Goal: Task Accomplishment & Management: Use online tool/utility

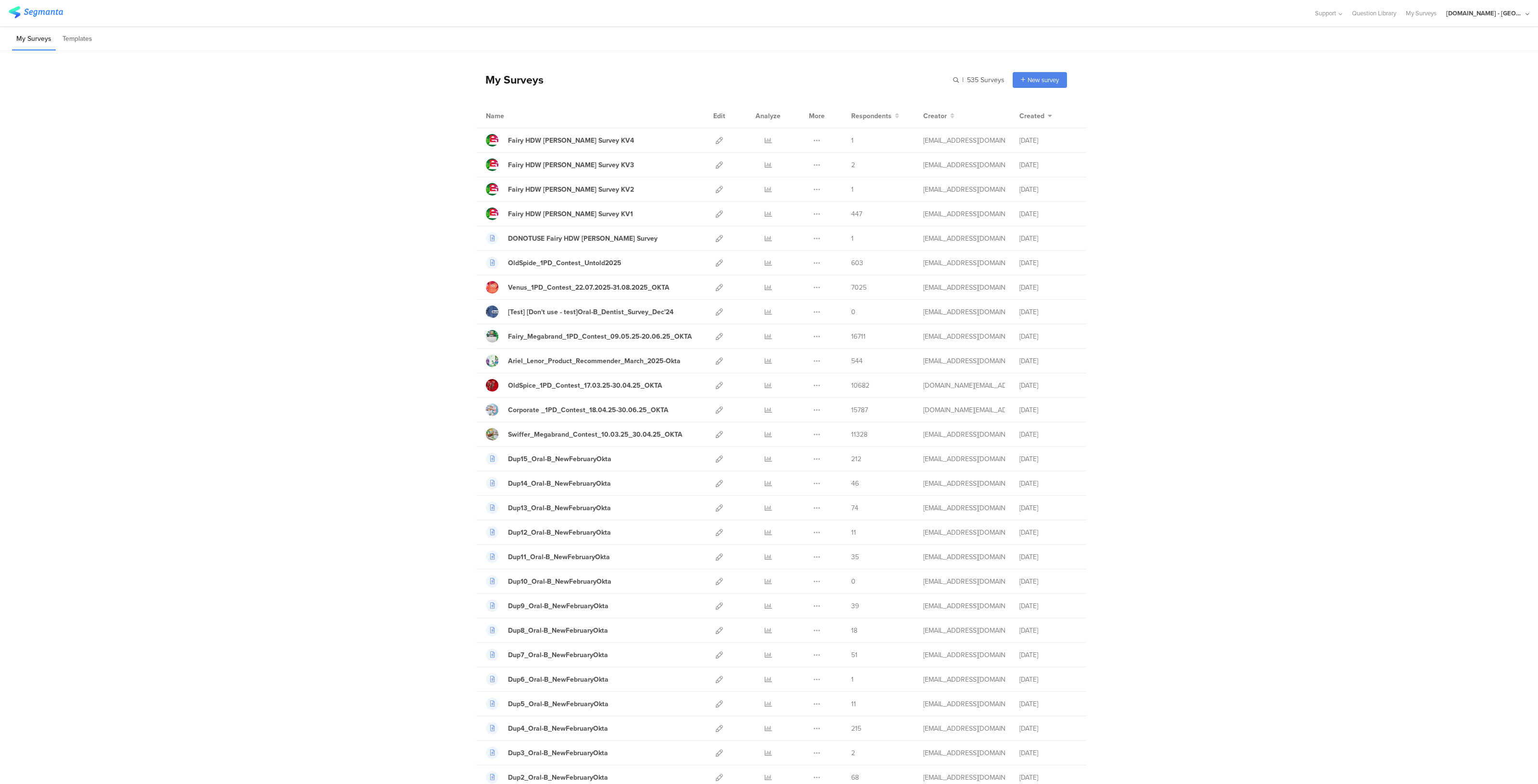
click at [1500, 10] on div "[DOMAIN_NAME] - [GEOGRAPHIC_DATA]" at bounding box center [1485, 13] width 77 height 9
click at [1427, 64] on span "JoltX [GEOGRAPHIC_DATA]" at bounding box center [1455, 62] width 75 height 9
click at [1491, 18] on div "[DOMAIN_NAME] - [GEOGRAPHIC_DATA]" at bounding box center [1488, 13] width 83 height 27
click at [1438, 65] on span "JoltX [GEOGRAPHIC_DATA]" at bounding box center [1455, 62] width 75 height 9
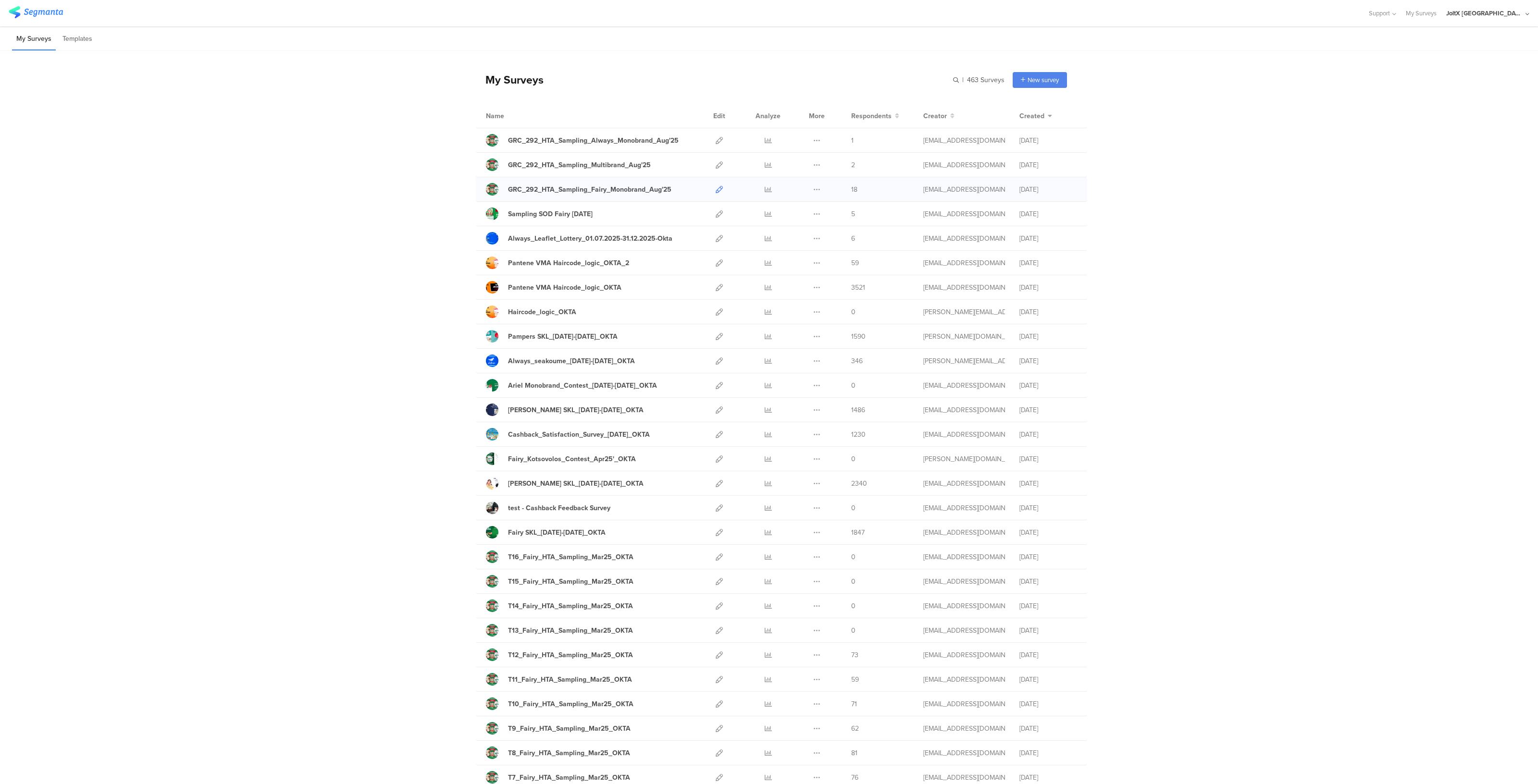
click at [715, 190] on icon at bounding box center [719, 190] width 7 height 7
click at [718, 312] on icon at bounding box center [719, 312] width 7 height 7
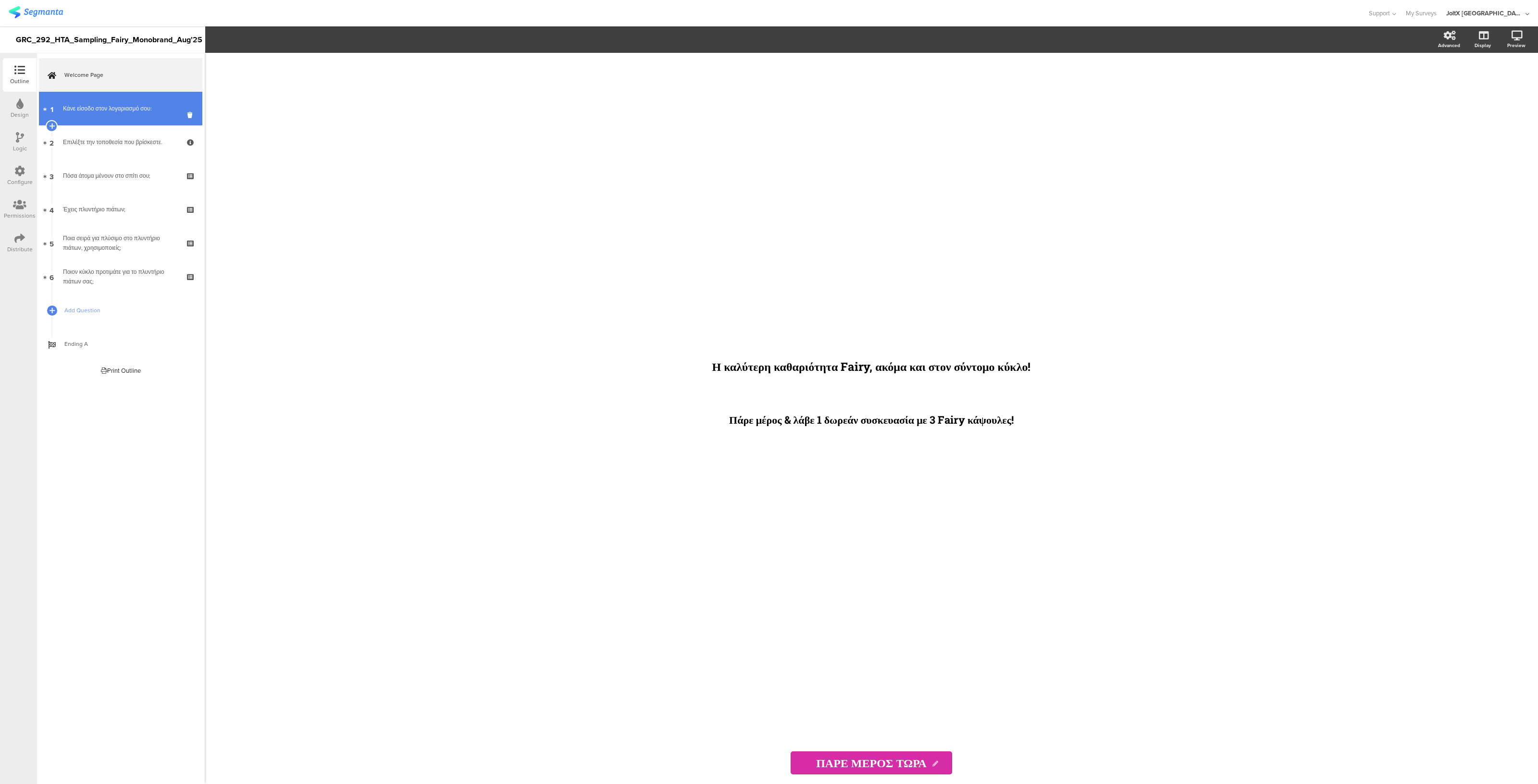
click at [148, 108] on div "Κάνε είσοδο στον λογαριασμό σου:" at bounding box center [120, 109] width 115 height 10
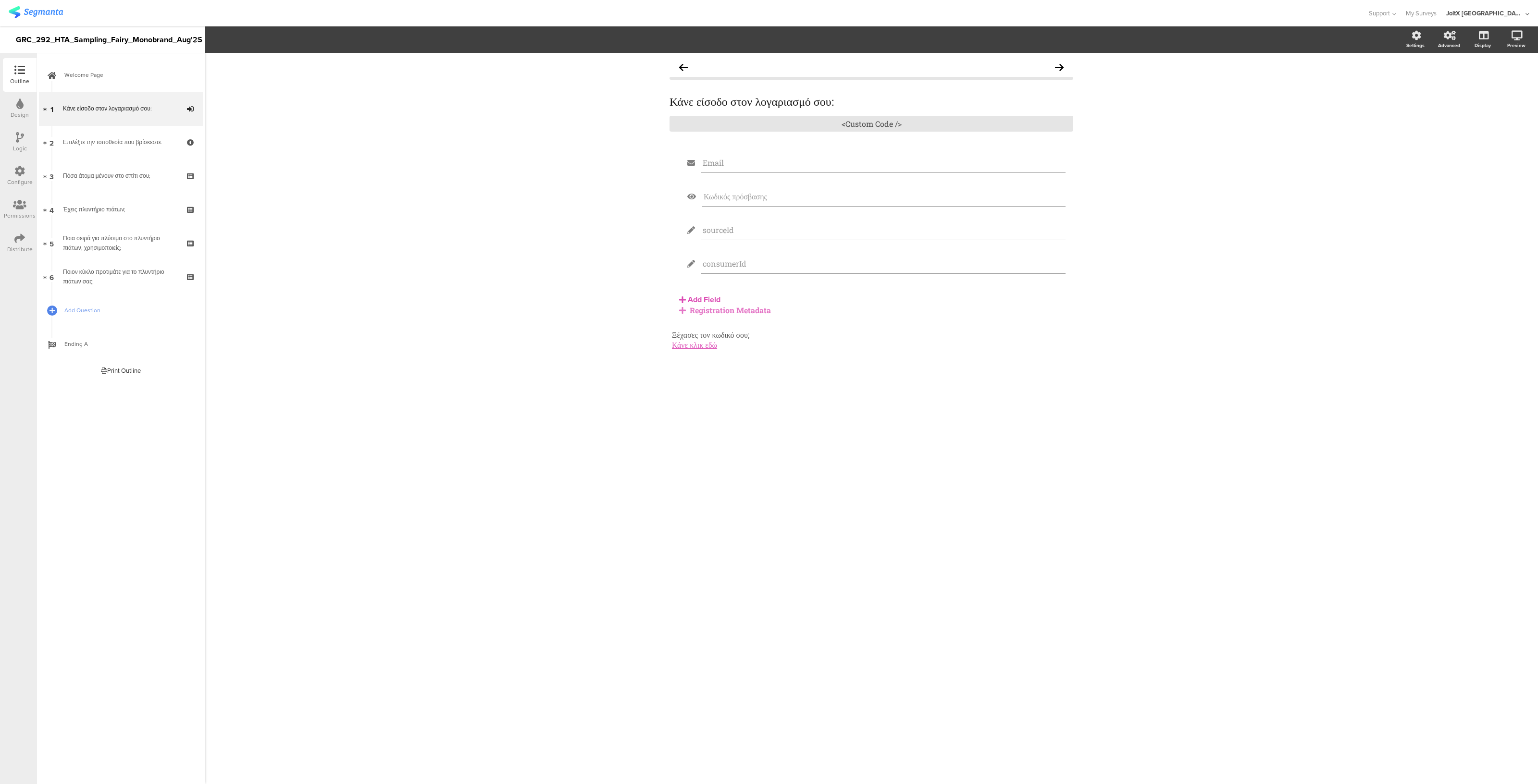
click at [721, 309] on div "Registration Metadata" at bounding box center [871, 310] width 385 height 10
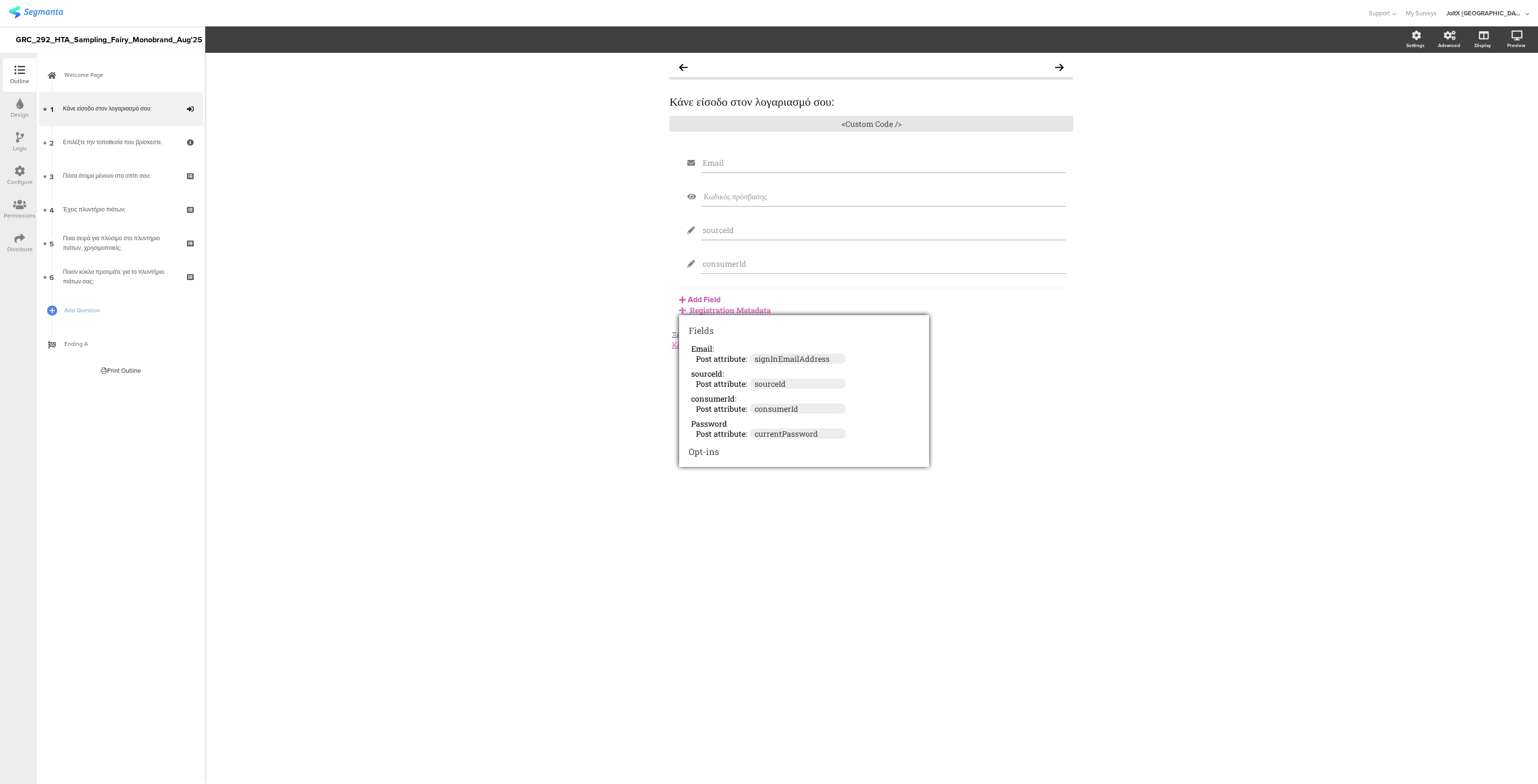
click at [464, 320] on div "Κάνε είσοδο στον λογαριασμό σου: Κάνε είσοδο στον λογαριασμό σου: <Custom Code …" at bounding box center [871, 419] width 1333 height 732
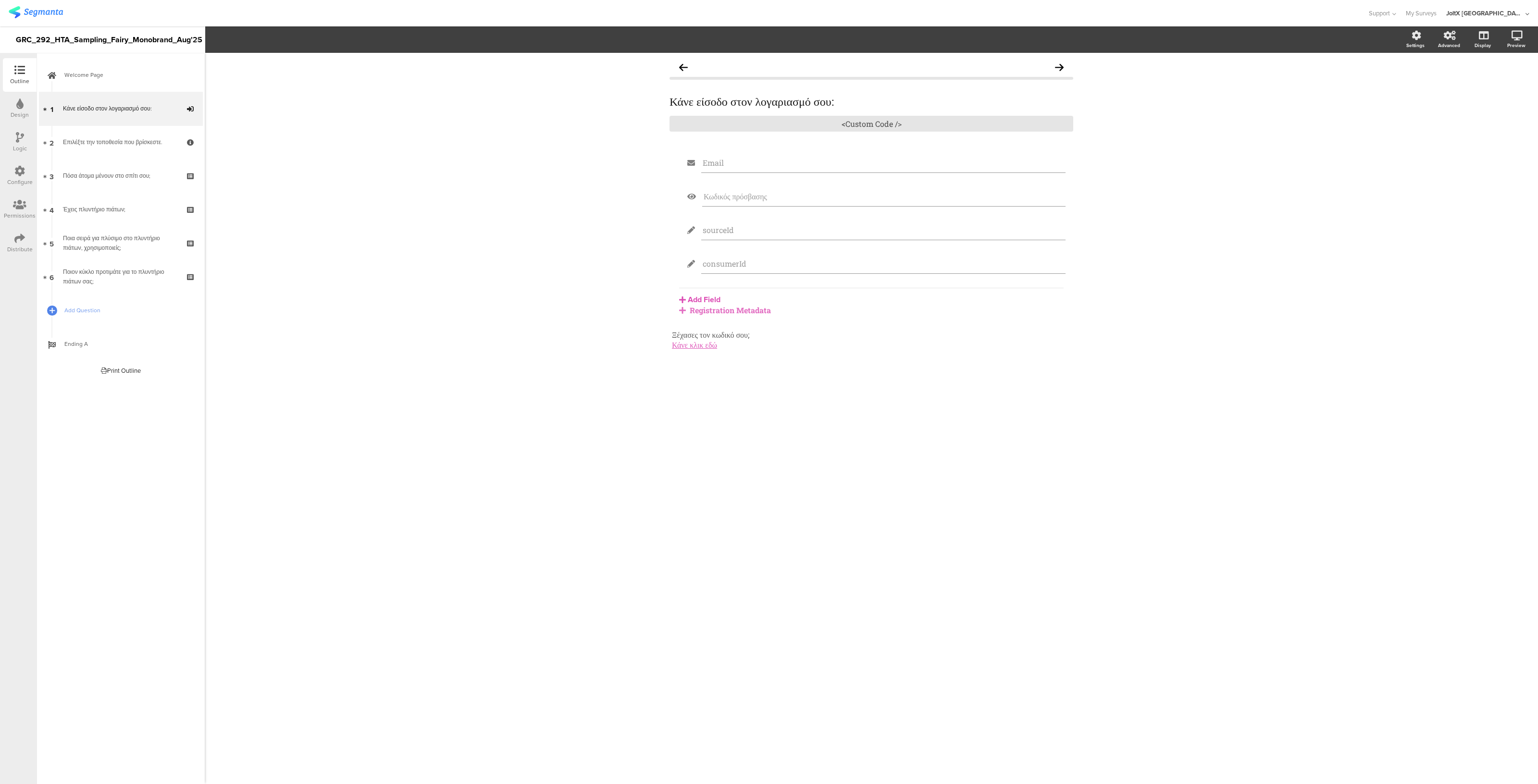
click at [13, 174] on div "Configure" at bounding box center [20, 176] width 34 height 34
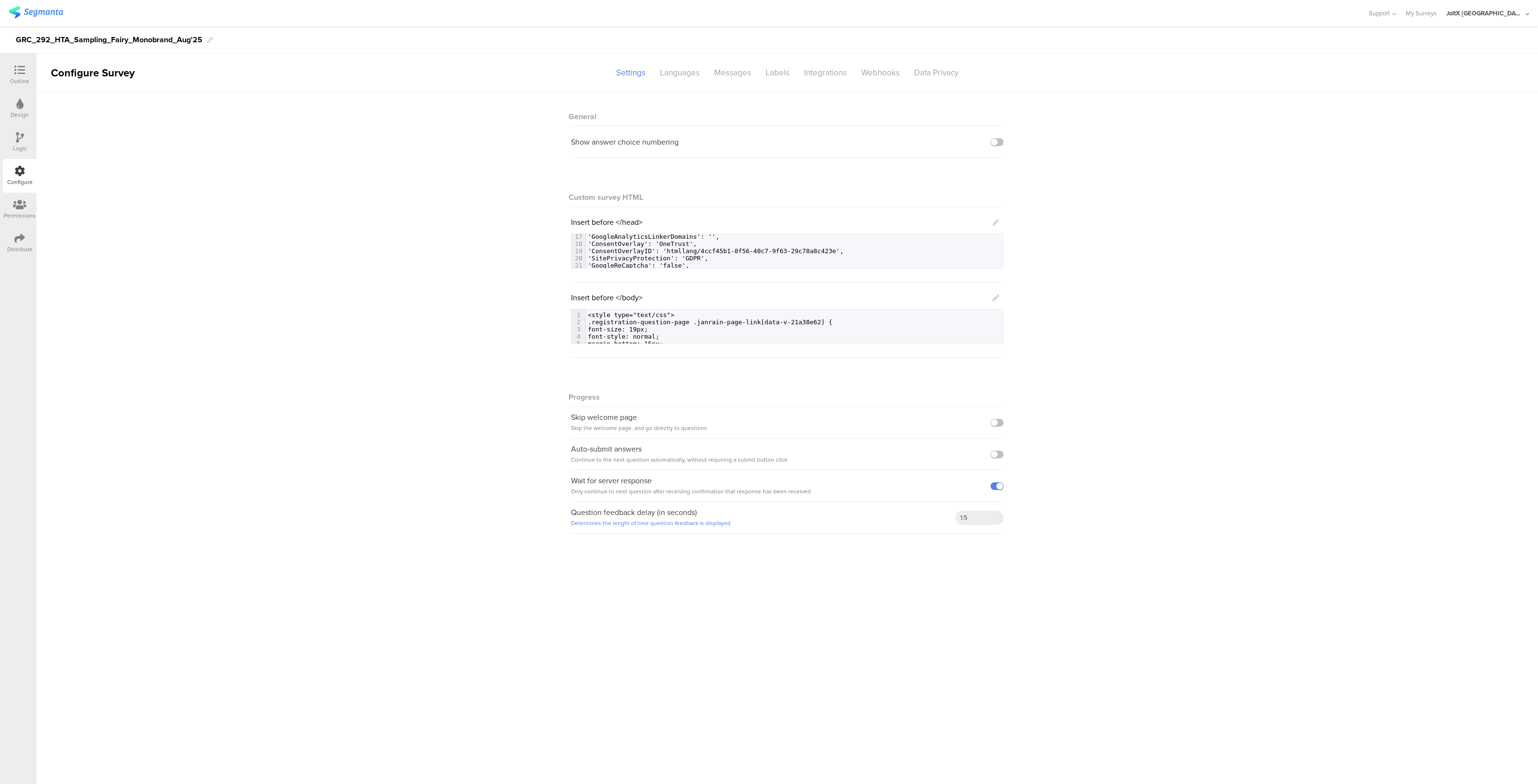
scroll to position [81, 0]
click at [781, 69] on div "Labels" at bounding box center [777, 72] width 38 height 17
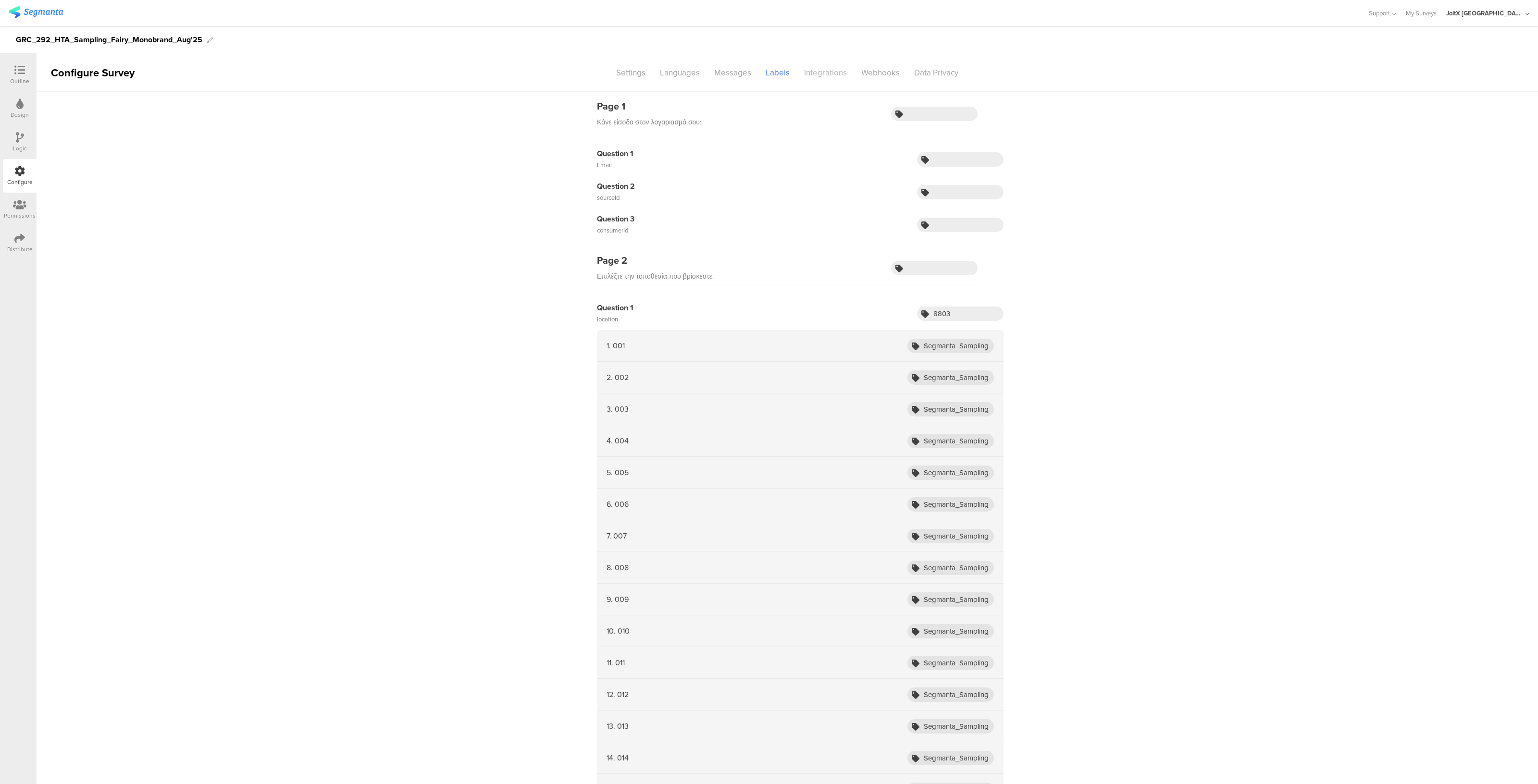
click at [827, 68] on div "Integrations" at bounding box center [825, 72] width 57 height 17
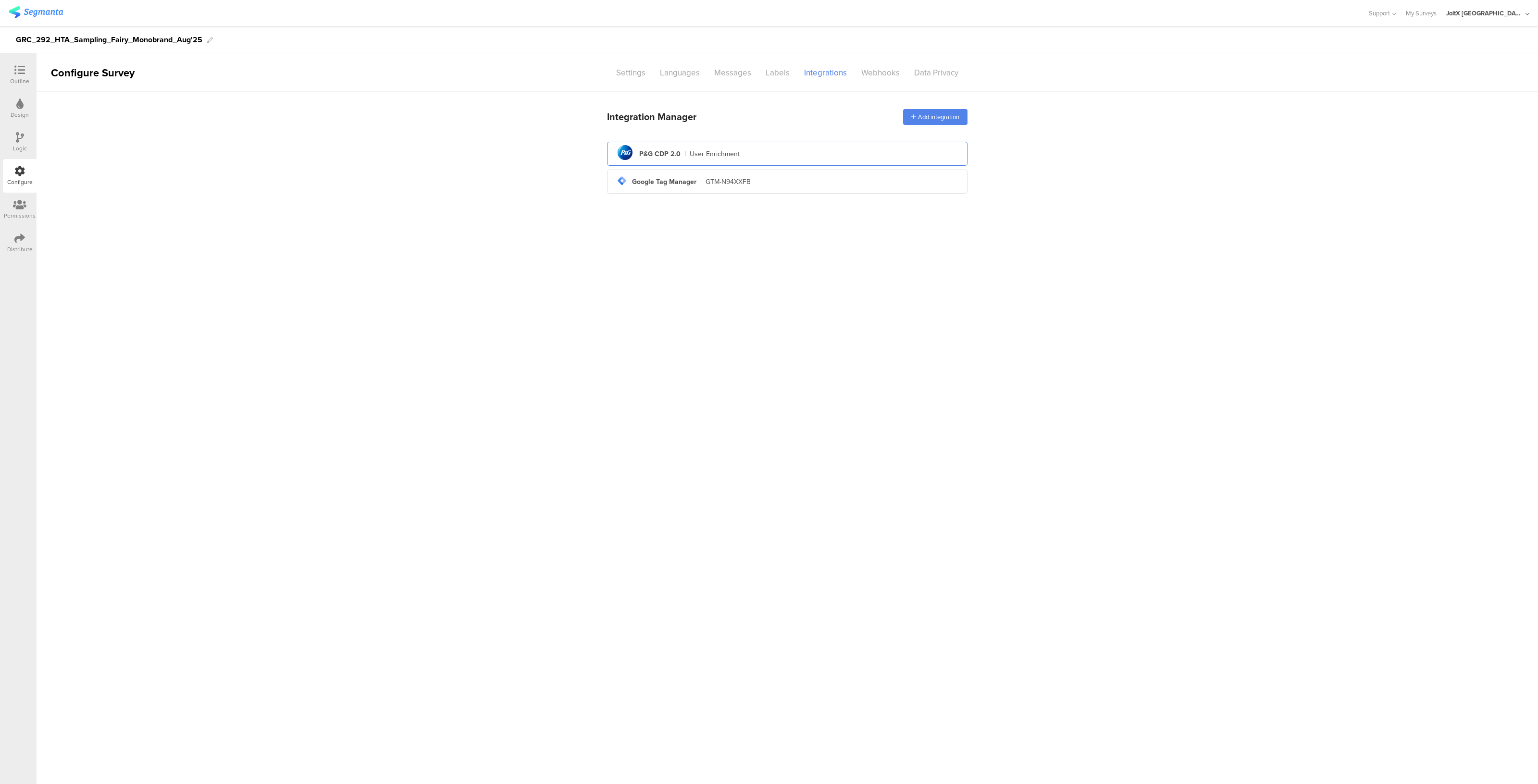
click at [699, 154] on div "User Enrichment" at bounding box center [715, 154] width 50 height 10
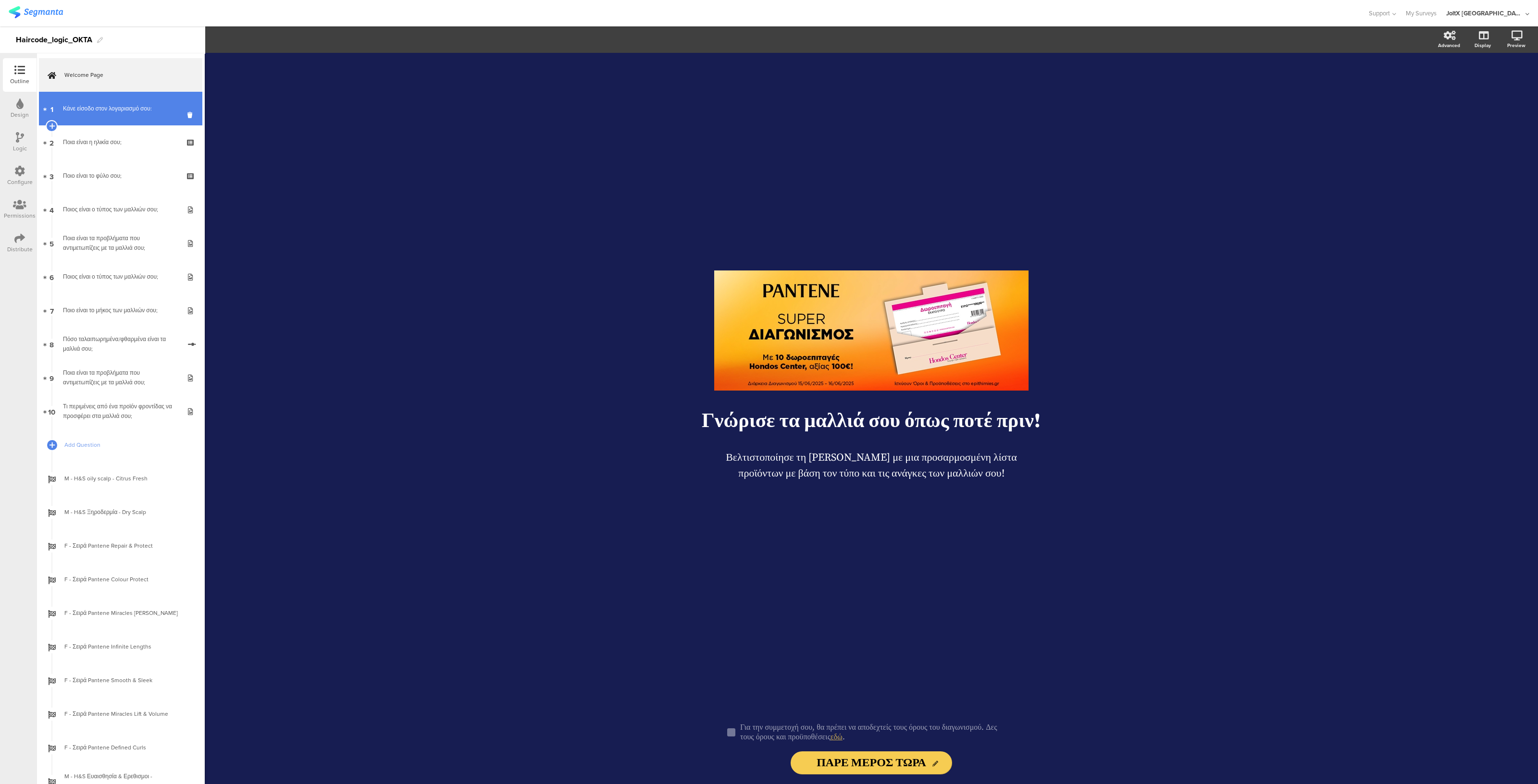
click at [97, 117] on link "1 Κάνε είσοδο στον λογαριασμό σου:" at bounding box center [120, 109] width 163 height 34
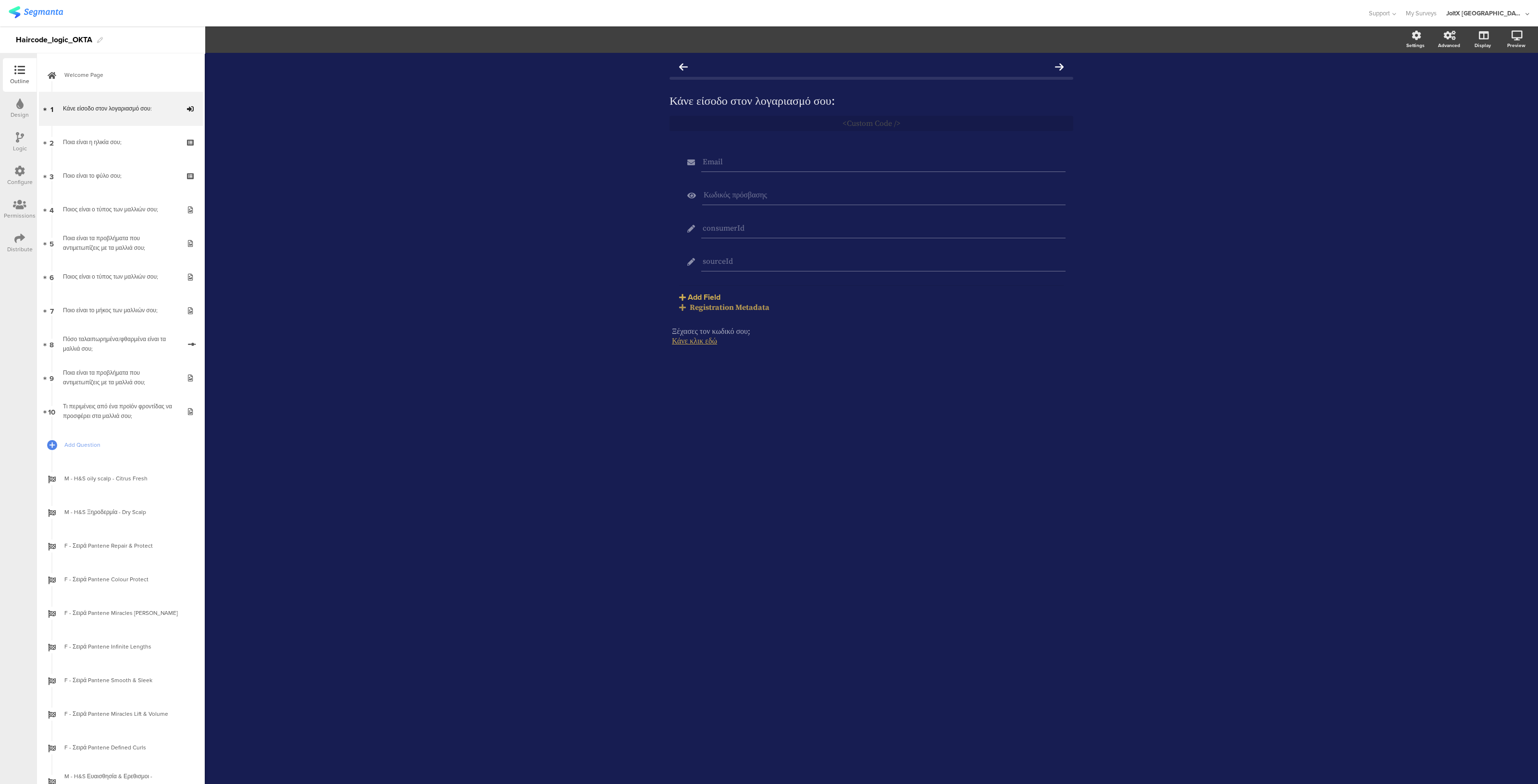
click at [15, 171] on icon at bounding box center [20, 171] width 10 height 10
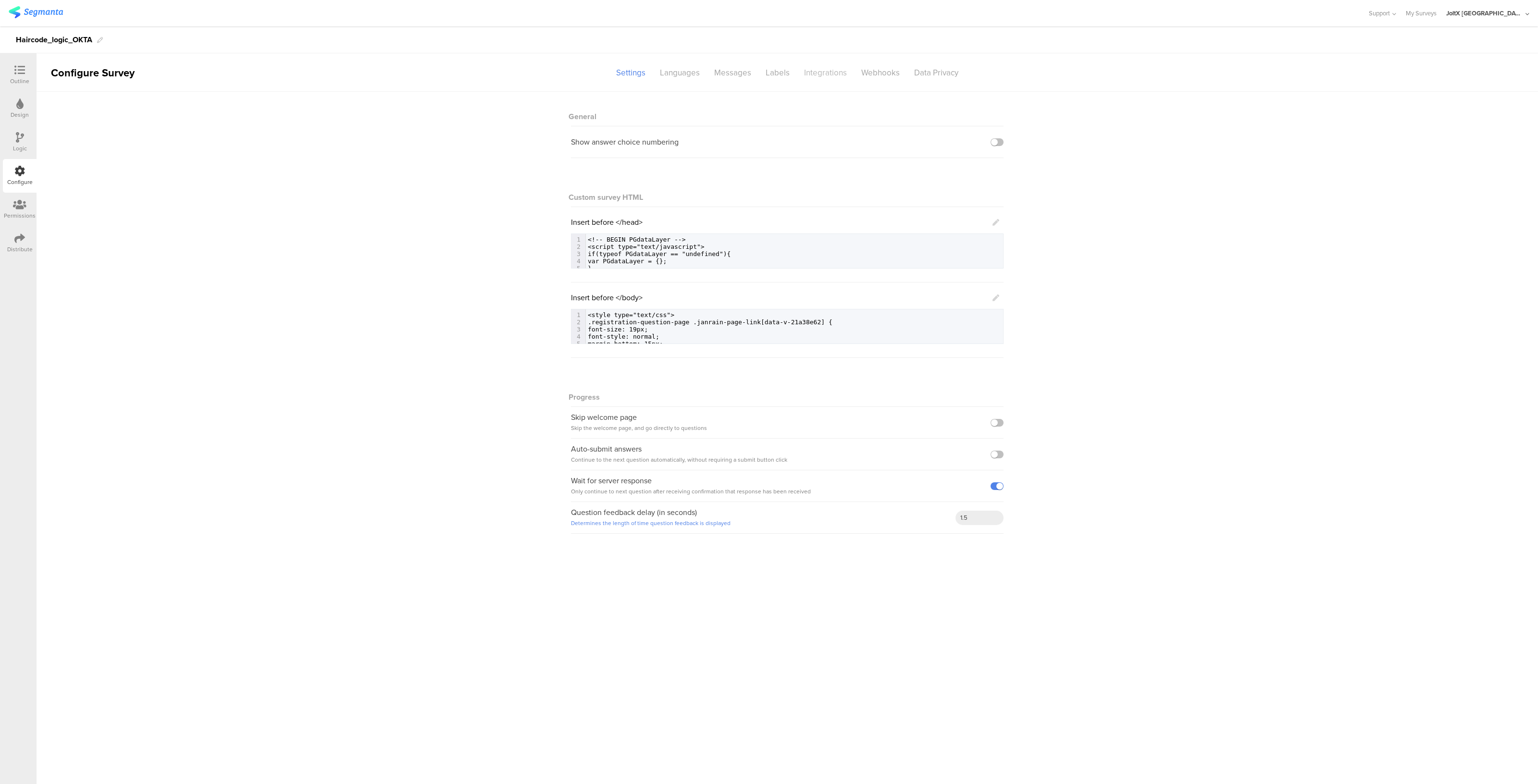
click at [822, 70] on div "Integrations" at bounding box center [825, 72] width 57 height 17
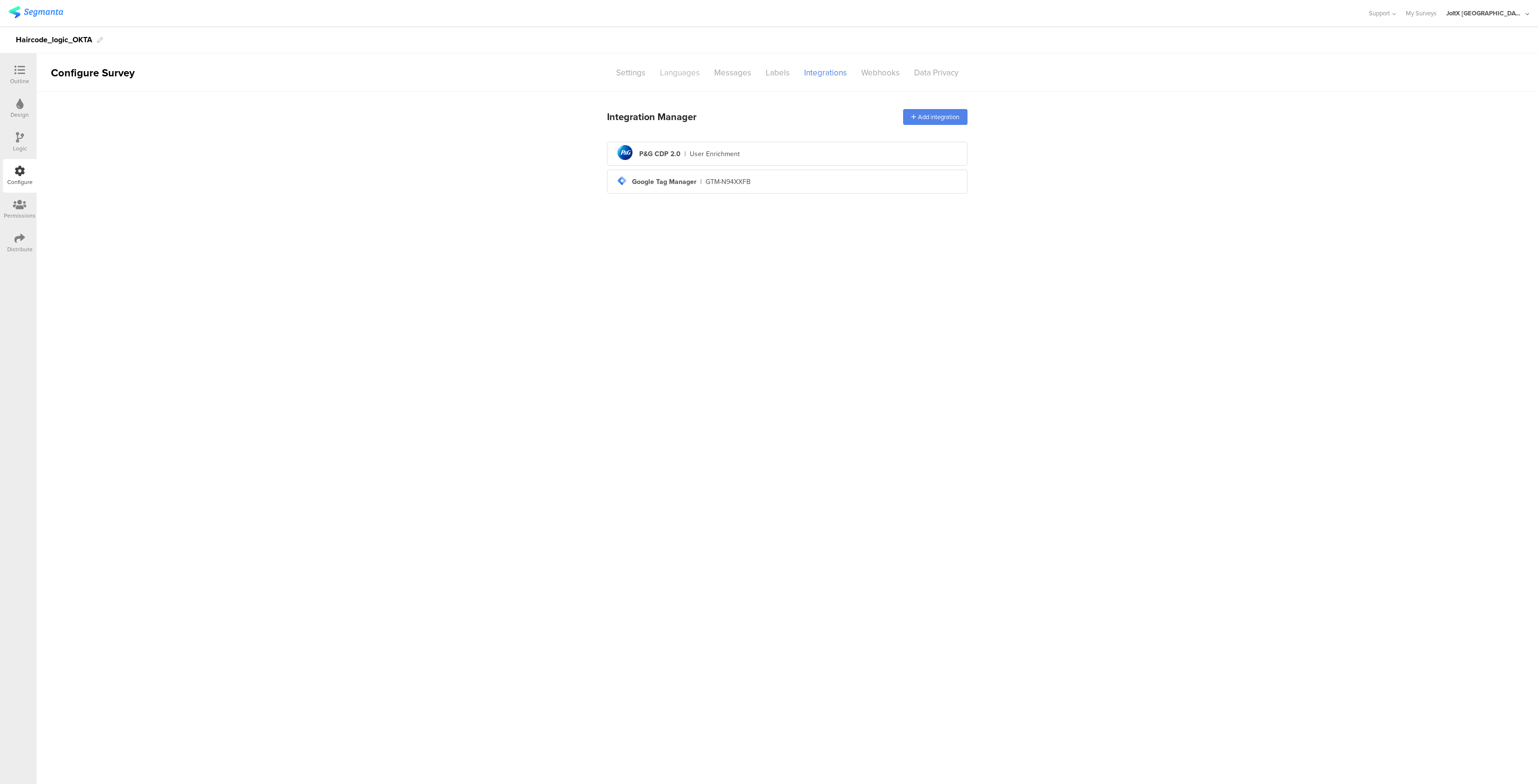
click at [674, 68] on div "Languages" at bounding box center [680, 72] width 55 height 17
click at [634, 75] on div "Settings" at bounding box center [631, 72] width 44 height 17
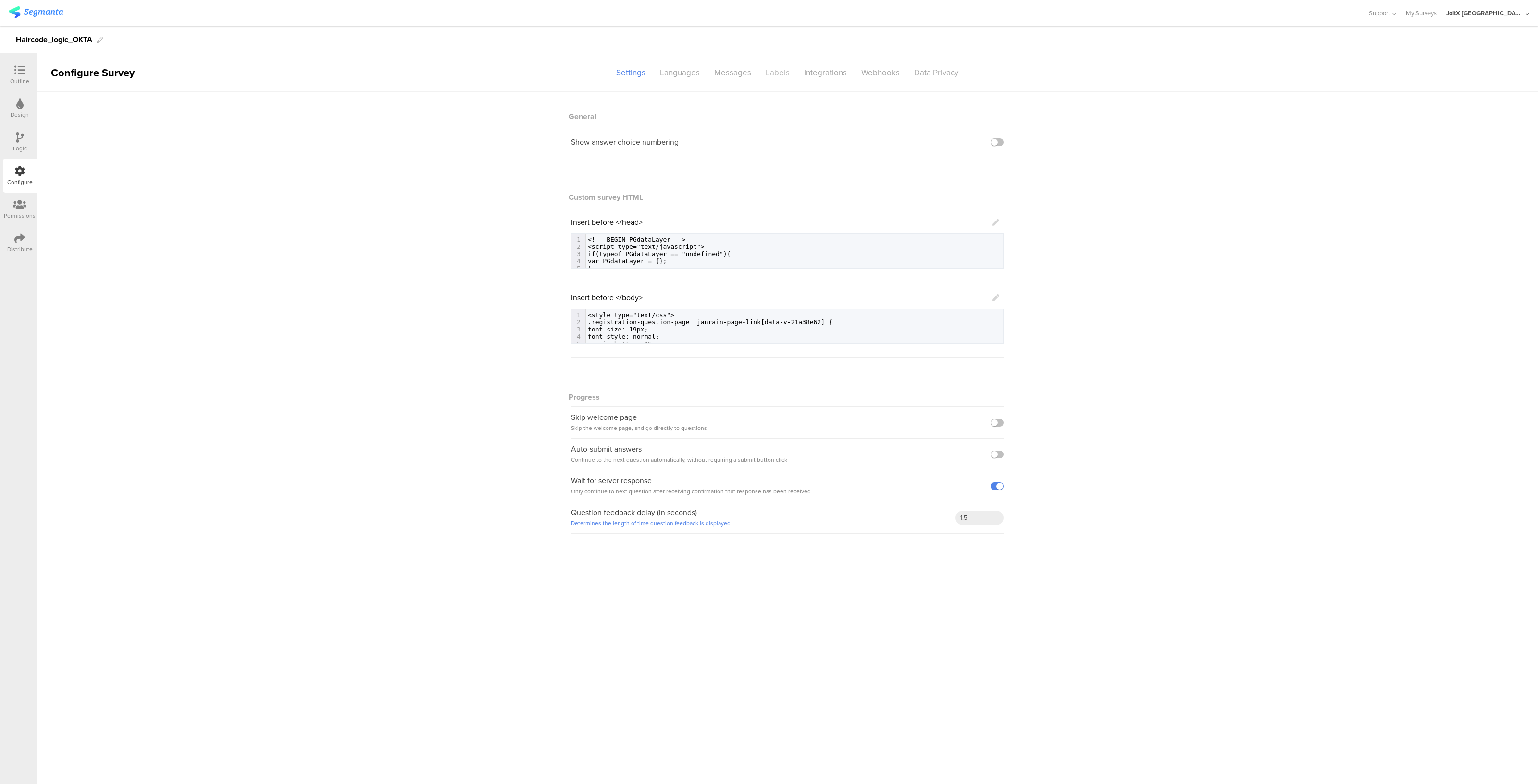
click at [783, 71] on div "Labels" at bounding box center [777, 72] width 38 height 17
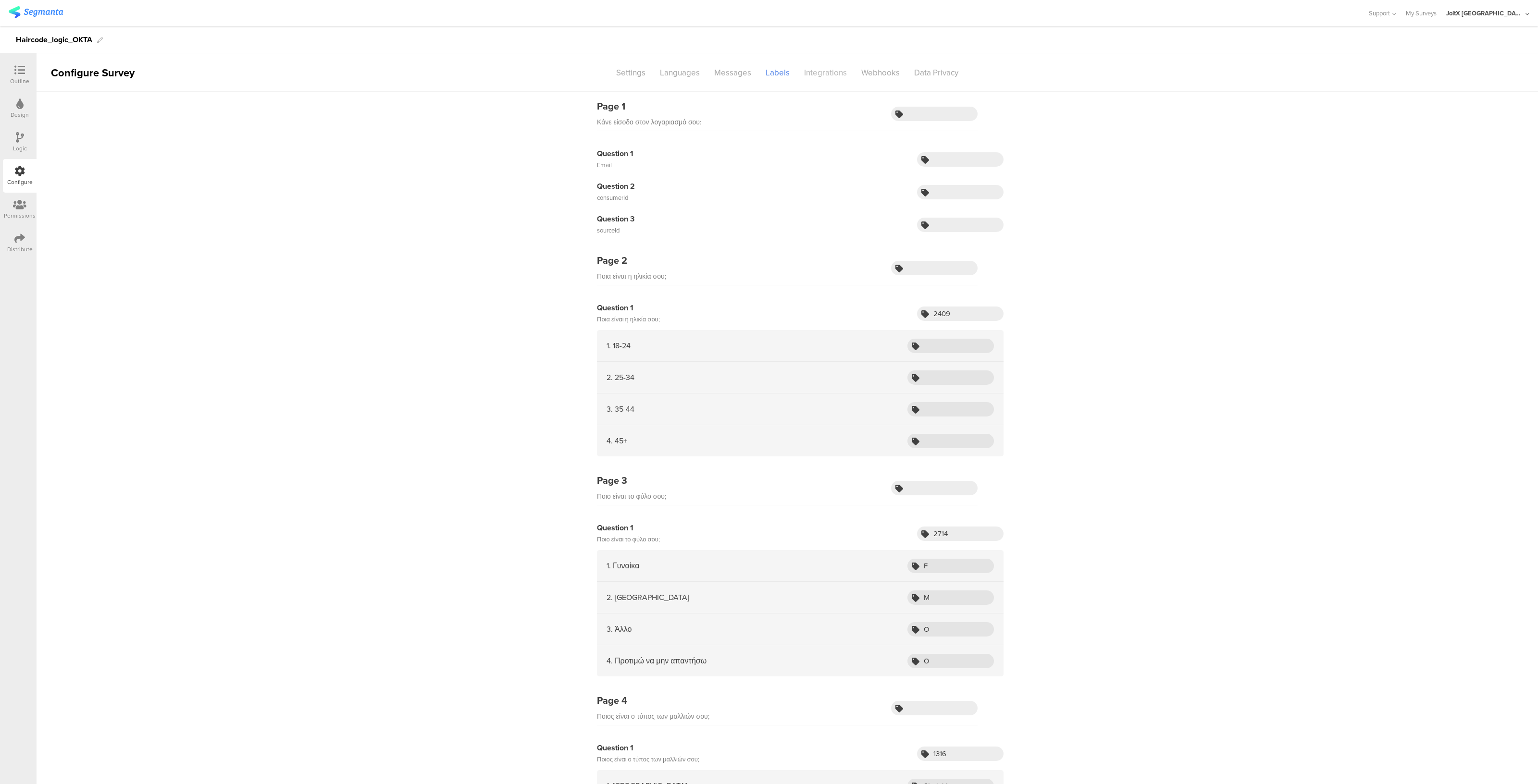
click at [820, 64] on div "Integrations" at bounding box center [825, 72] width 57 height 17
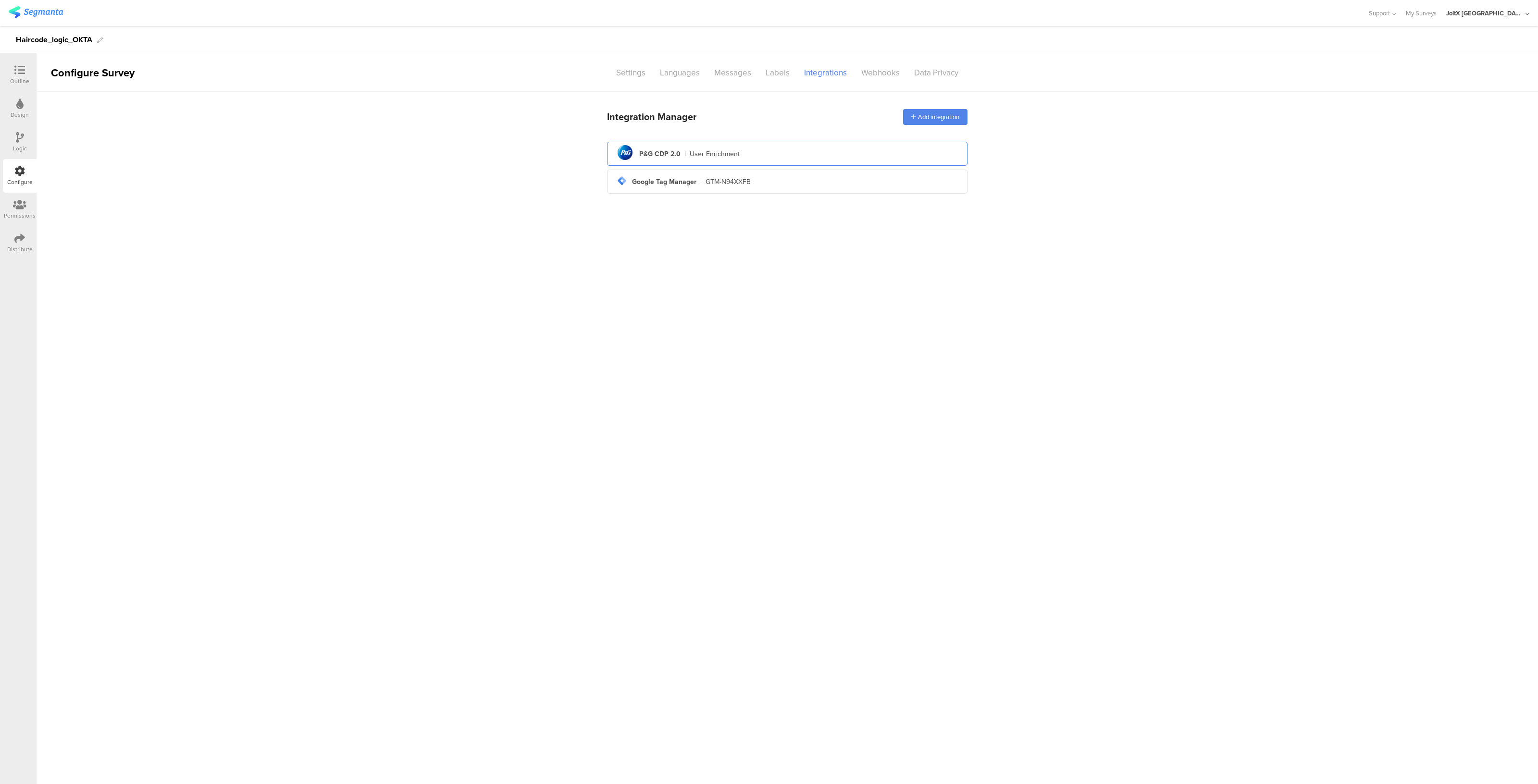
click at [669, 159] on div "pg logo P&G CDP 2.0 | User Enrichment" at bounding box center [787, 154] width 345 height 24
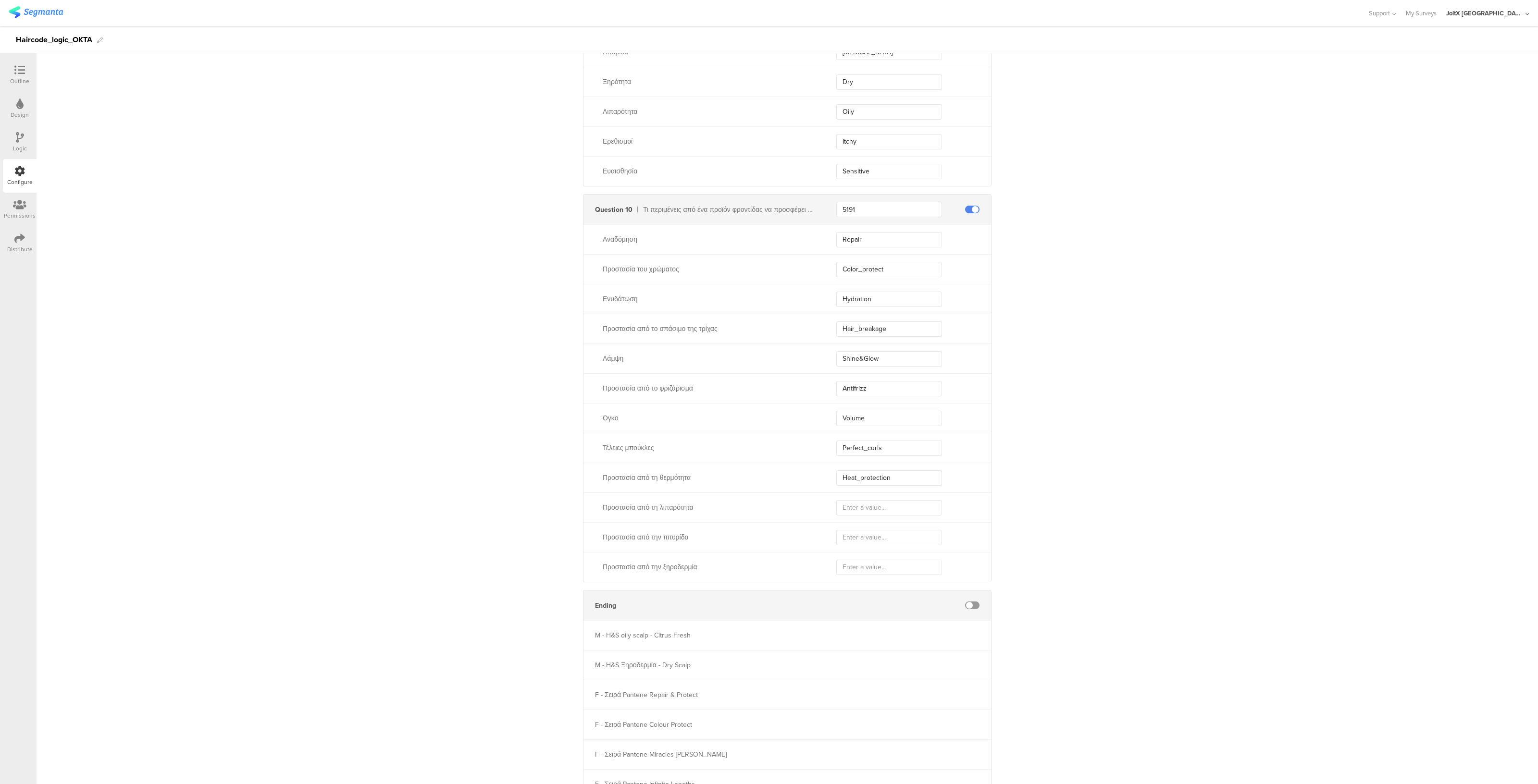
scroll to position [1833, 0]
